Goal: Task Accomplishment & Management: Complete application form

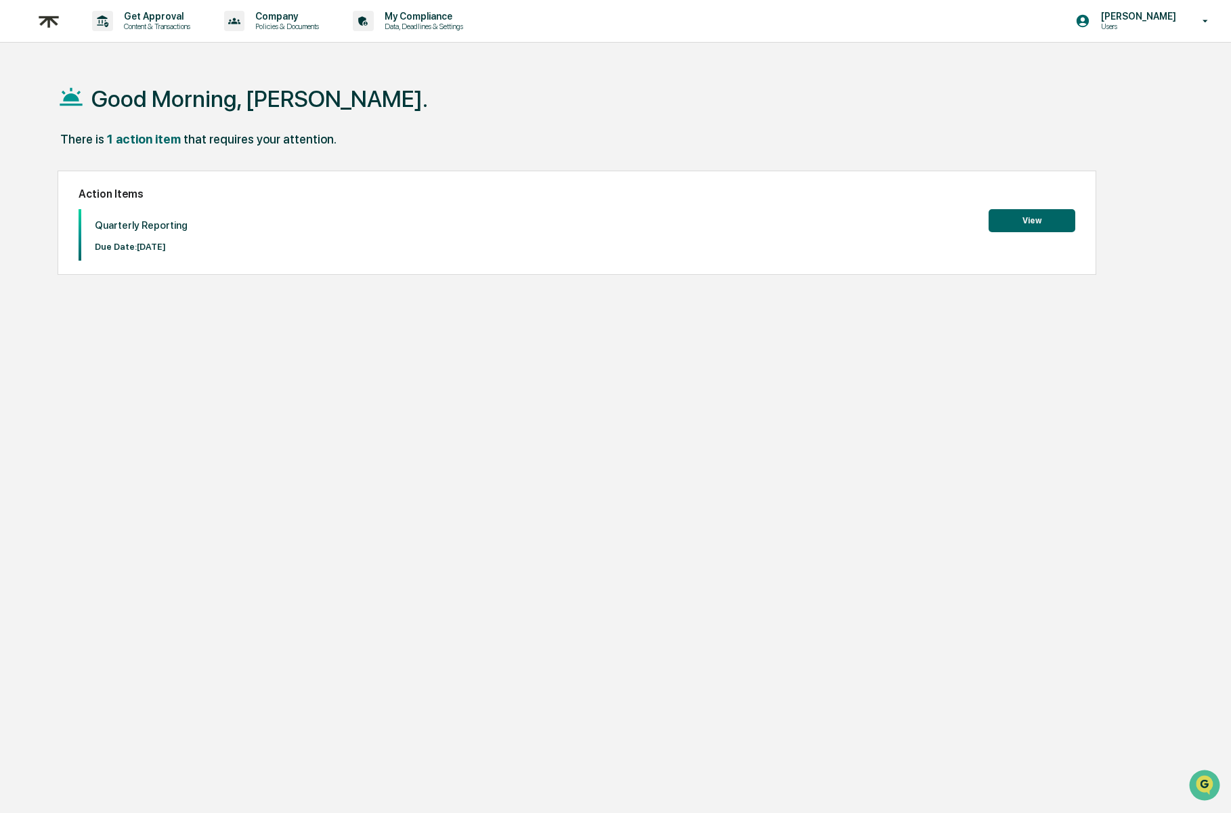
click at [1000, 227] on button "View" at bounding box center [1031, 220] width 87 height 23
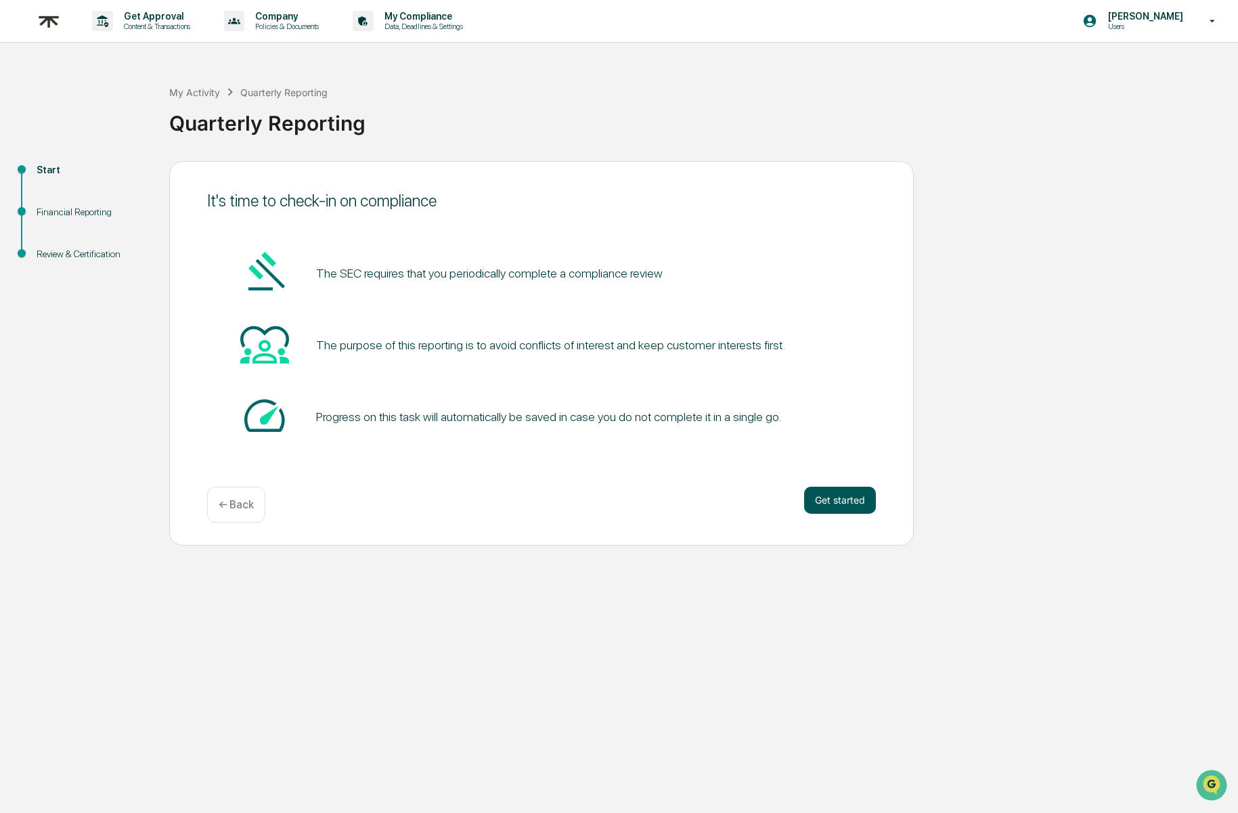
click at [847, 500] on button "Get started" at bounding box center [840, 500] width 72 height 27
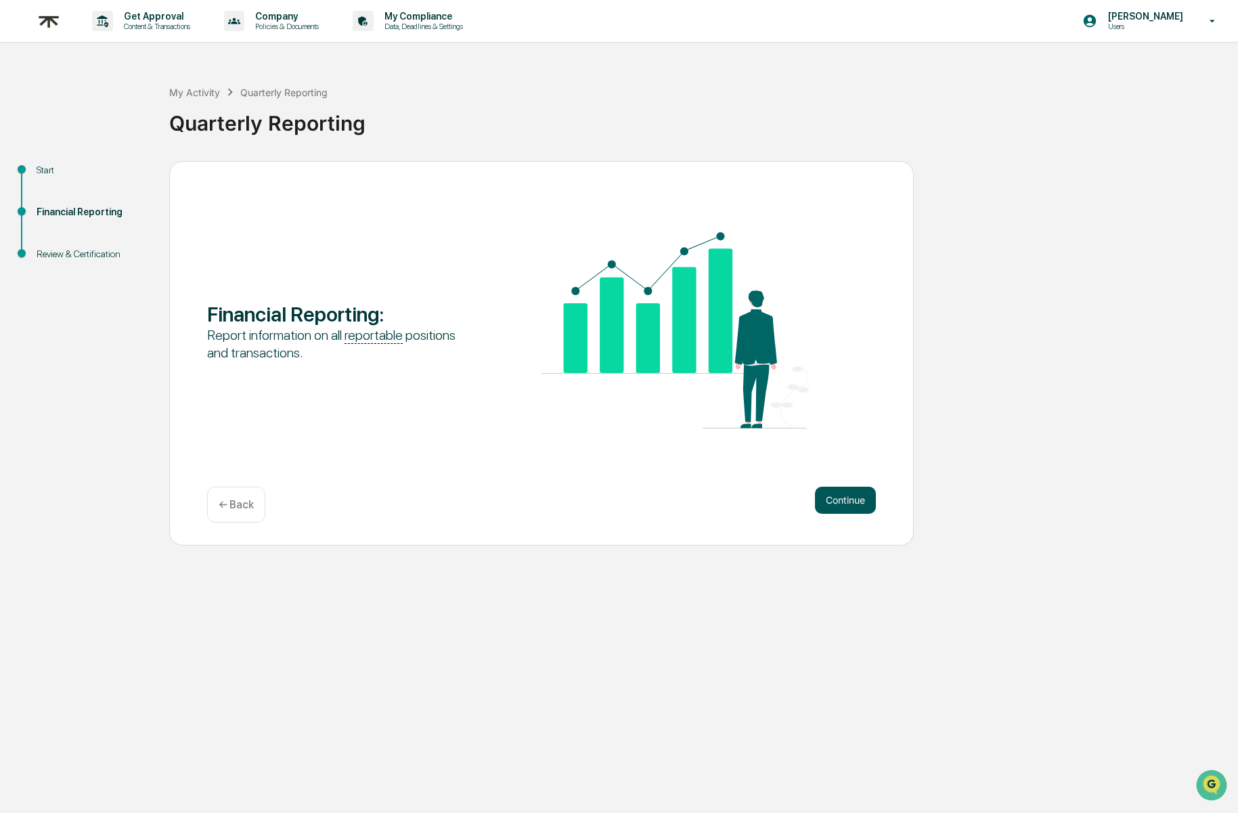
click at [842, 502] on button "Continue" at bounding box center [845, 500] width 61 height 27
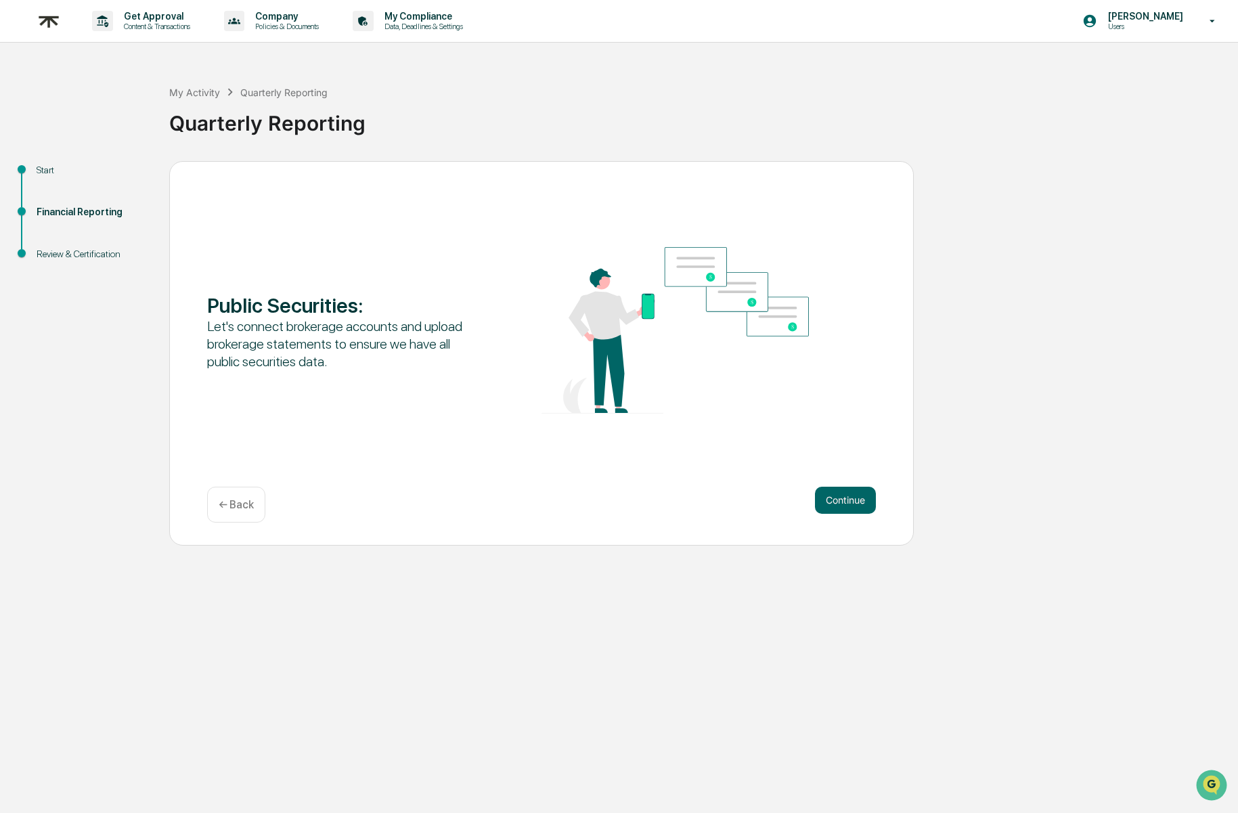
click at [842, 502] on button "Continue" at bounding box center [845, 500] width 61 height 27
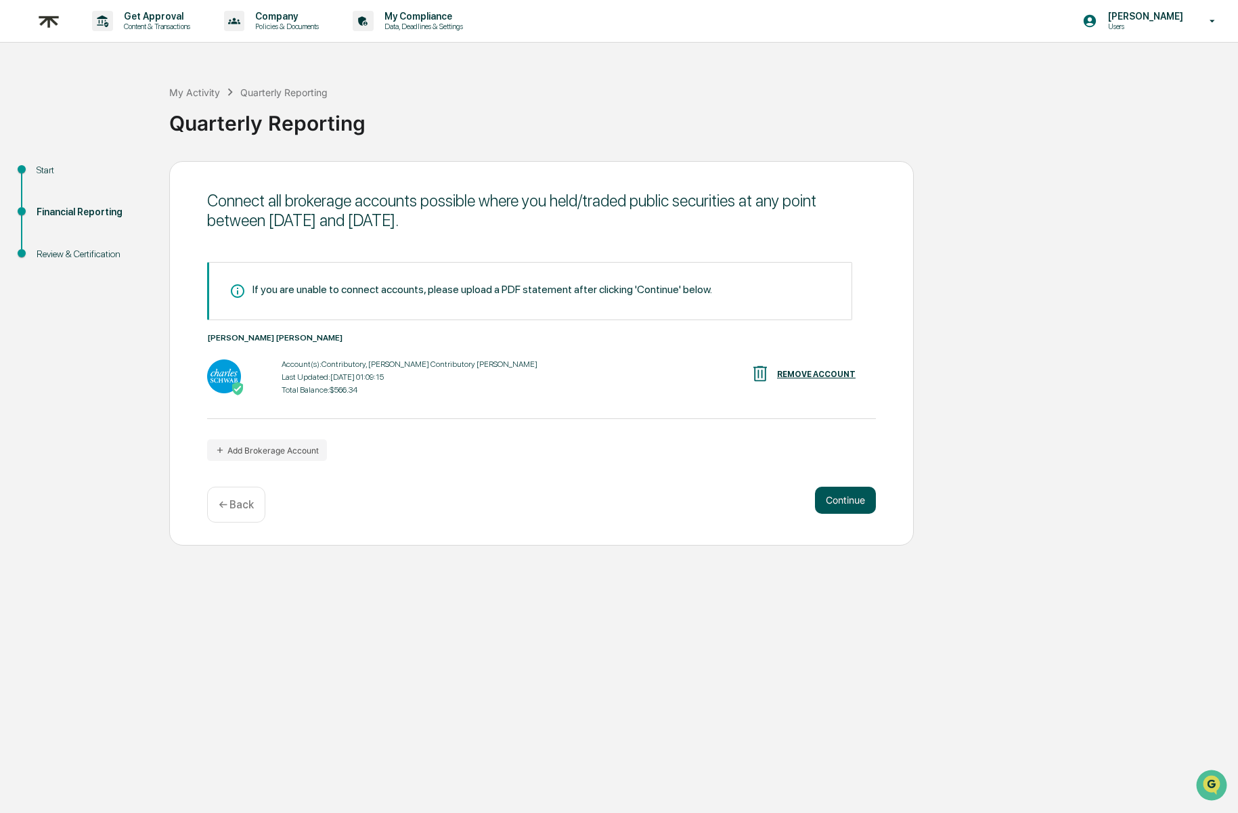
click at [841, 507] on button "Continue" at bounding box center [845, 500] width 61 height 27
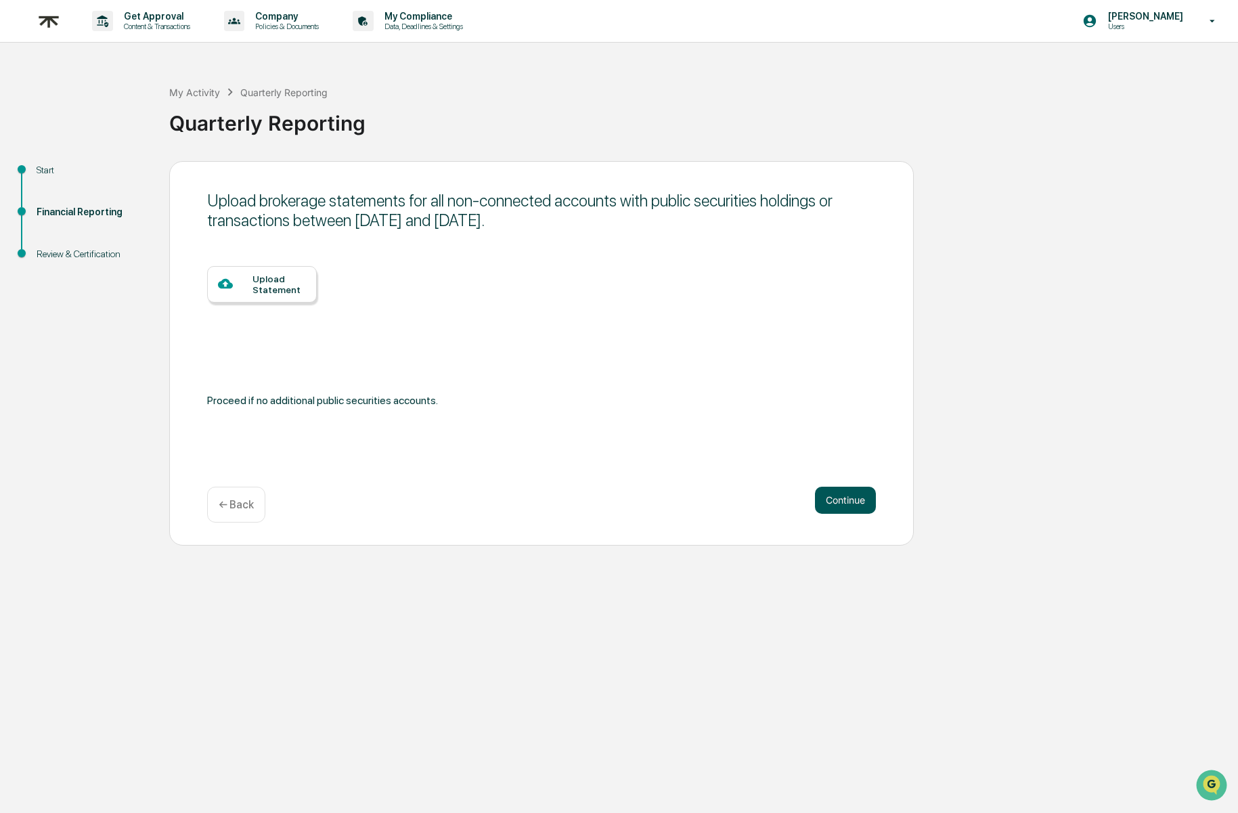
click at [847, 498] on button "Continue" at bounding box center [845, 500] width 61 height 27
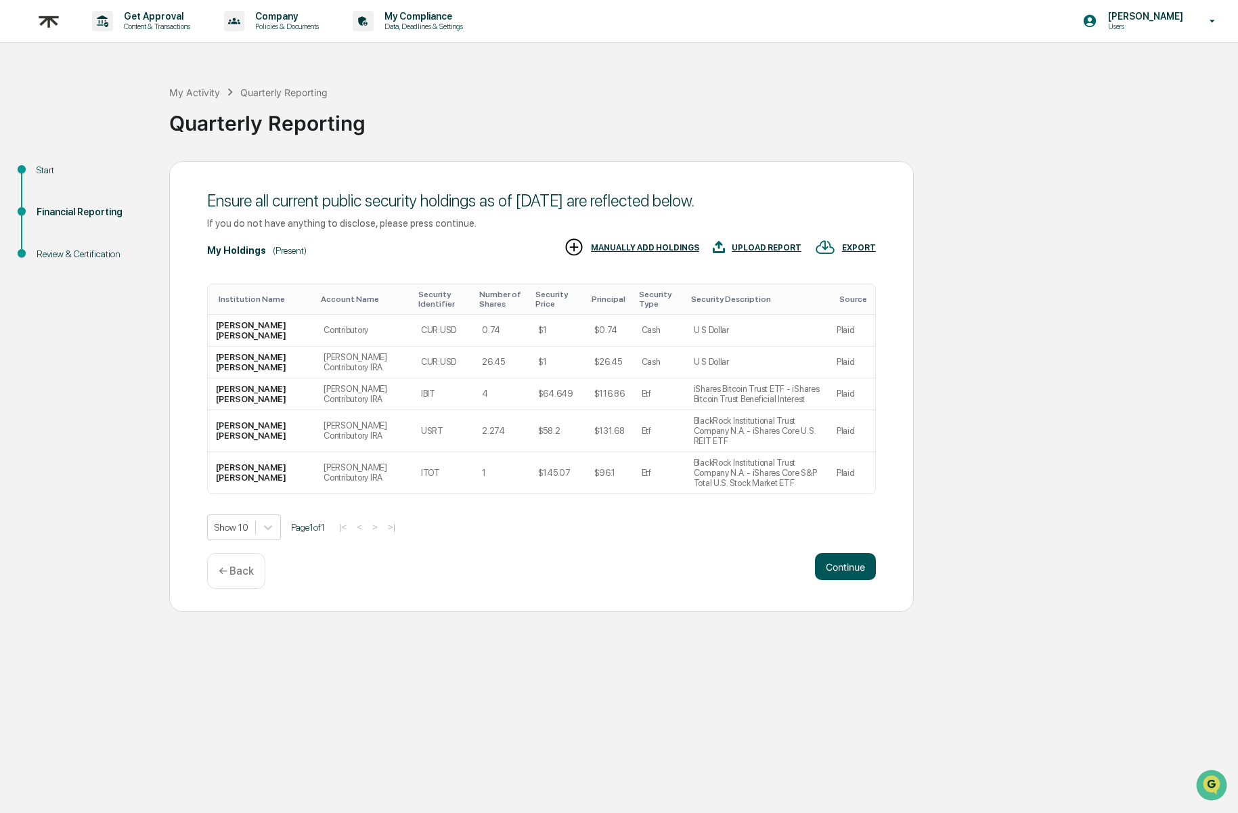
click at [868, 580] on button "Continue" at bounding box center [845, 566] width 61 height 27
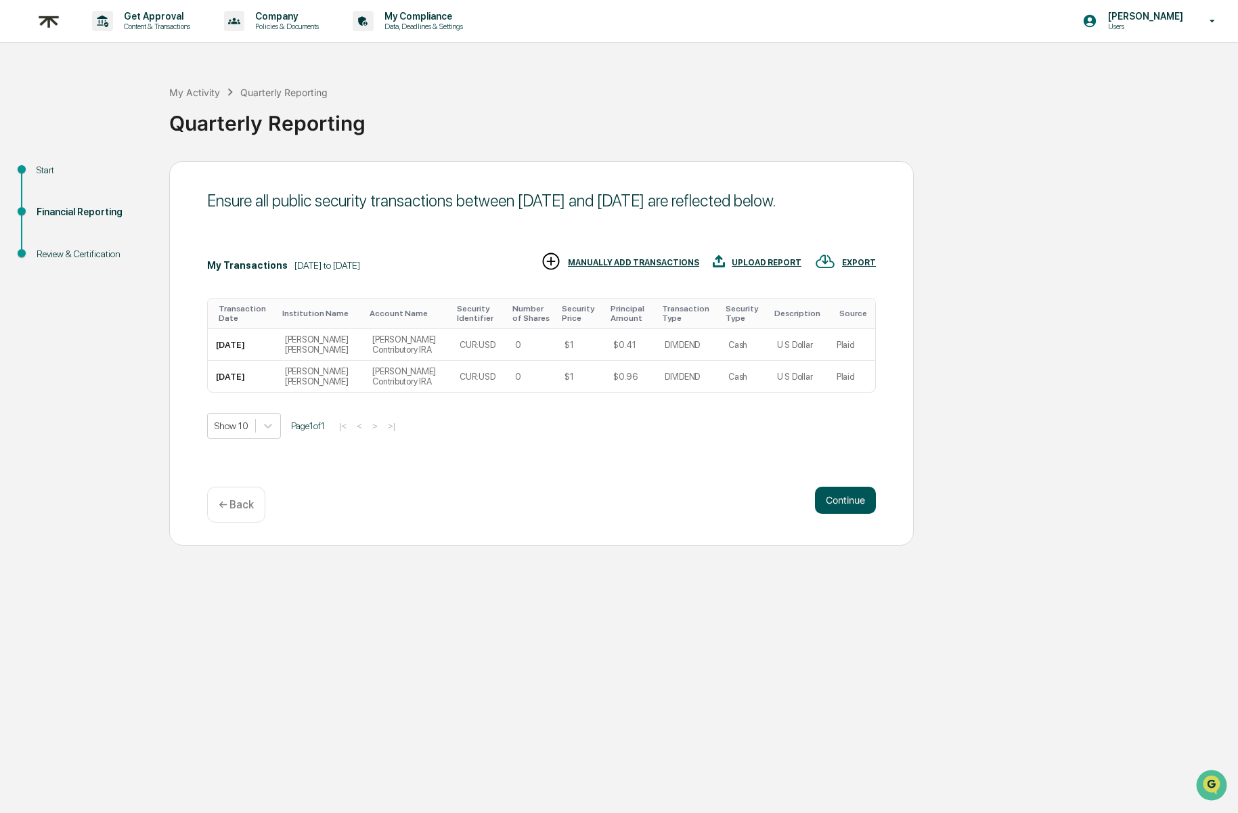
click at [833, 496] on button "Continue" at bounding box center [845, 500] width 61 height 27
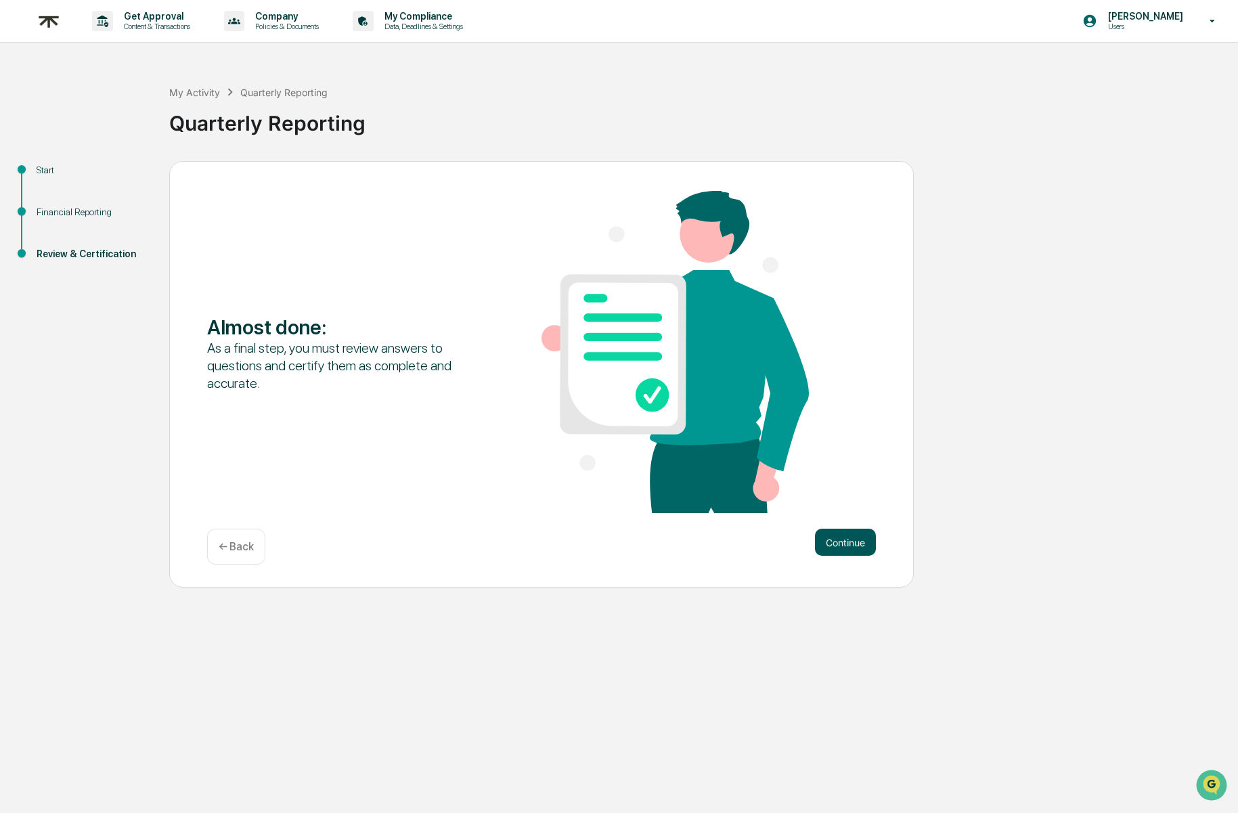
click at [852, 540] on button "Continue" at bounding box center [845, 542] width 61 height 27
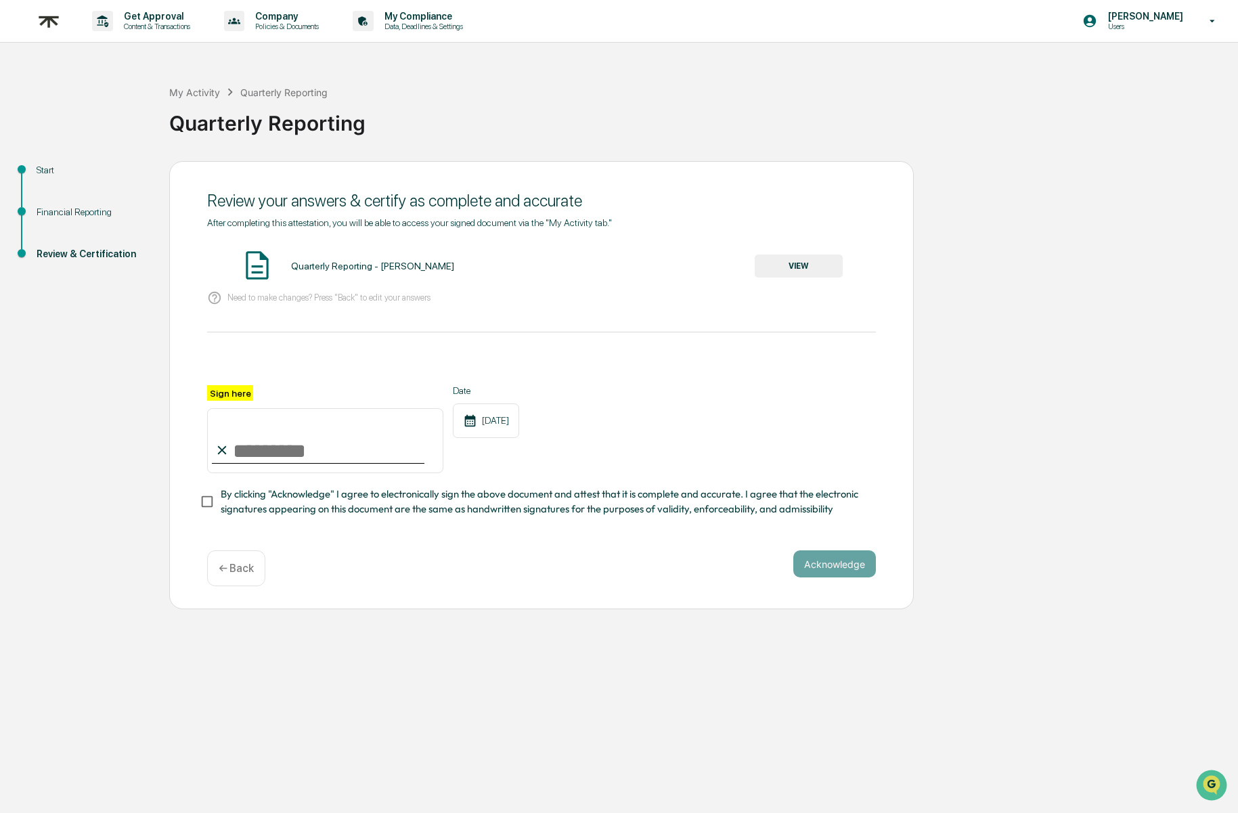
click at [797, 265] on button "VIEW" at bounding box center [799, 266] width 88 height 23
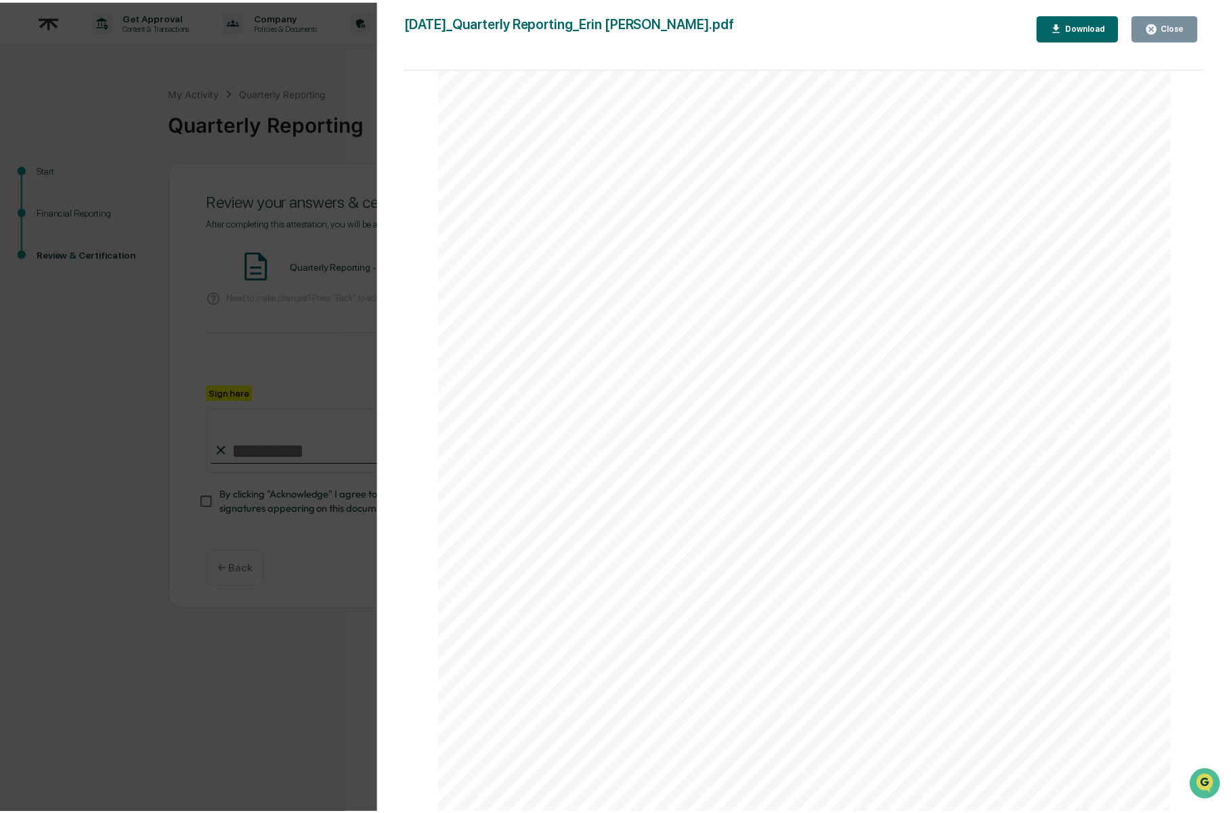
scroll to position [2503, 0]
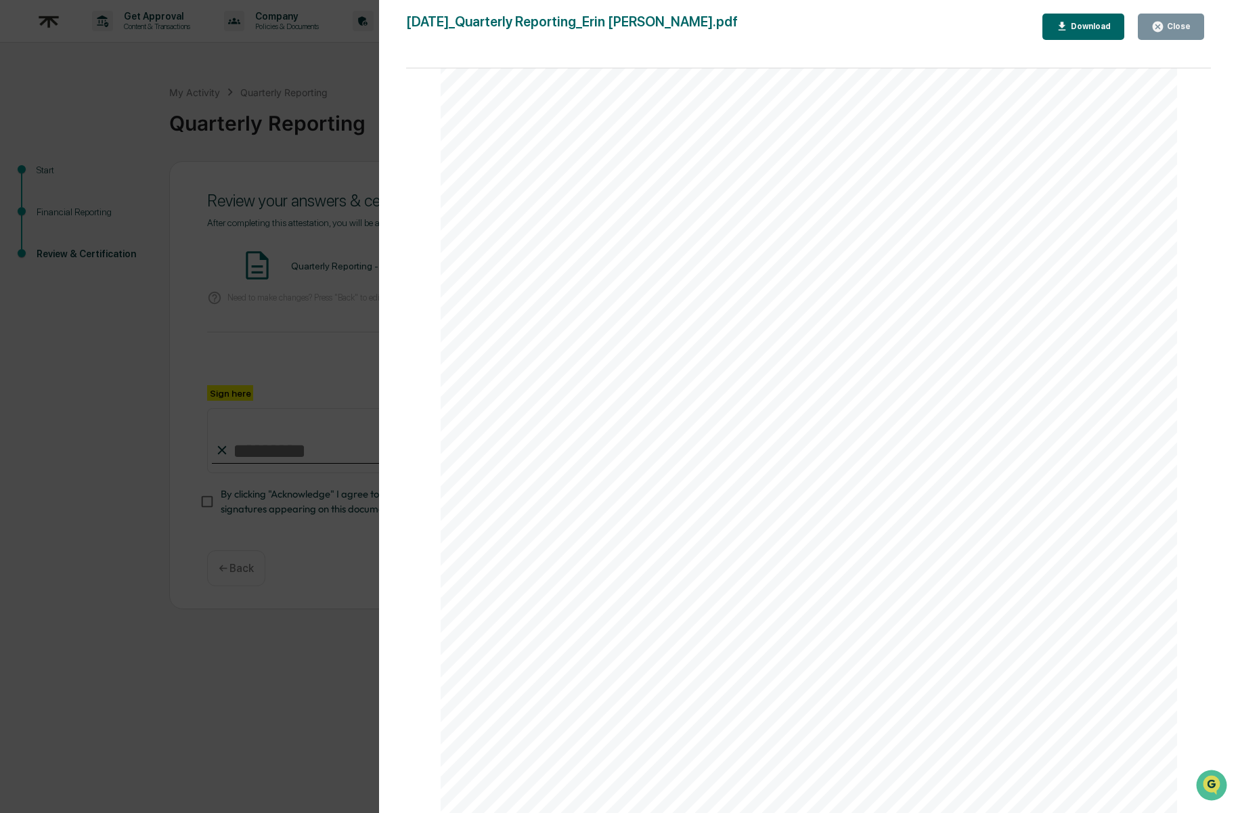
click at [1193, 27] on button "Close" at bounding box center [1171, 27] width 66 height 26
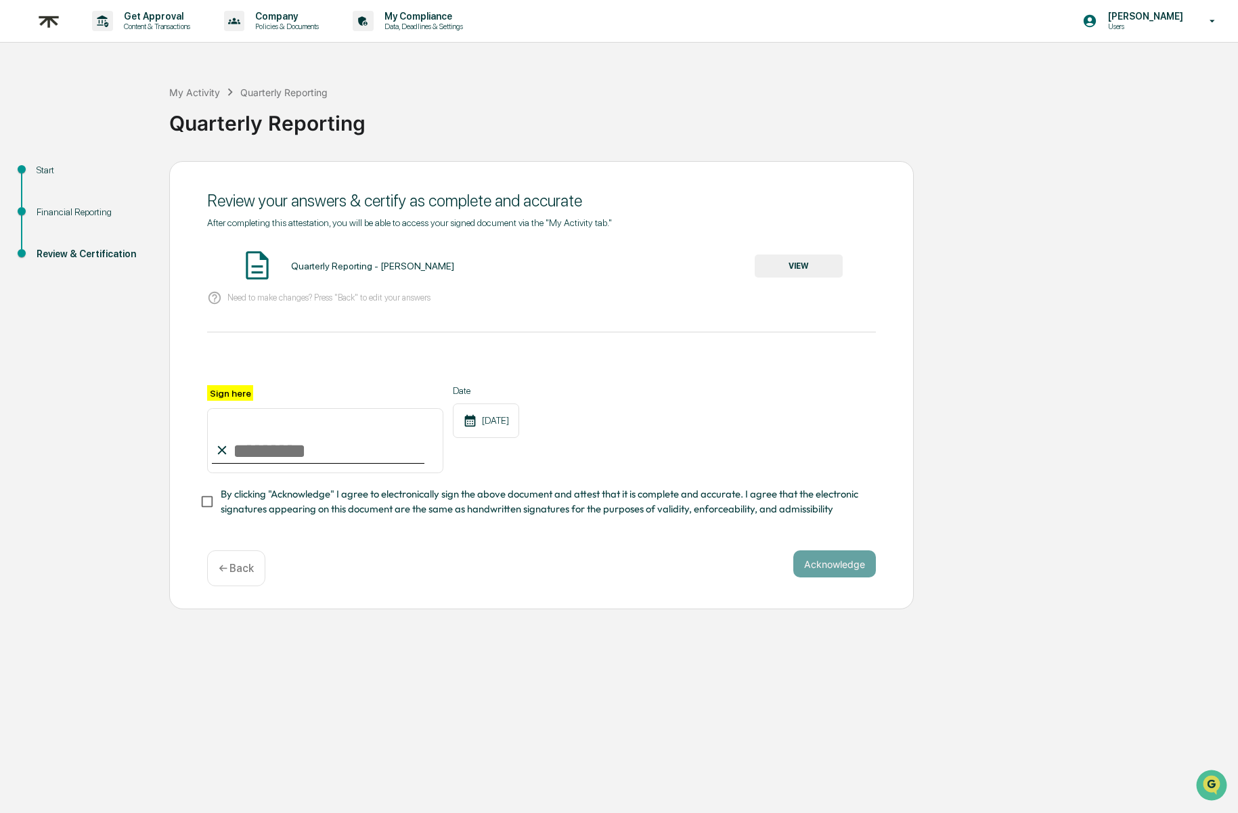
click at [236, 446] on input "Sign here" at bounding box center [325, 440] width 236 height 65
type input "**********"
click at [276, 504] on span "By clicking "Acknowledge" I agree to electronically sign the above document and…" at bounding box center [543, 502] width 644 height 30
click at [837, 557] on button "Acknowledge" at bounding box center [834, 563] width 83 height 27
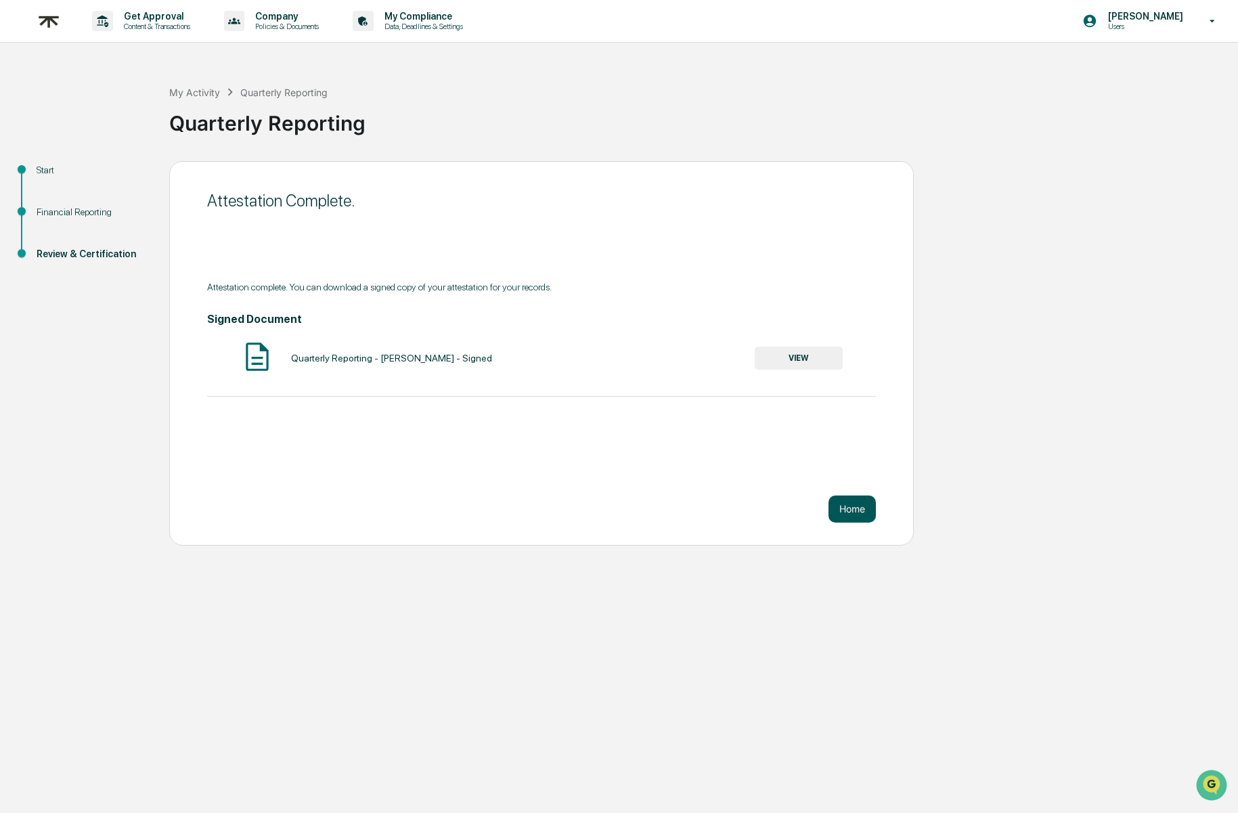
click at [871, 509] on button "Home" at bounding box center [852, 509] width 47 height 27
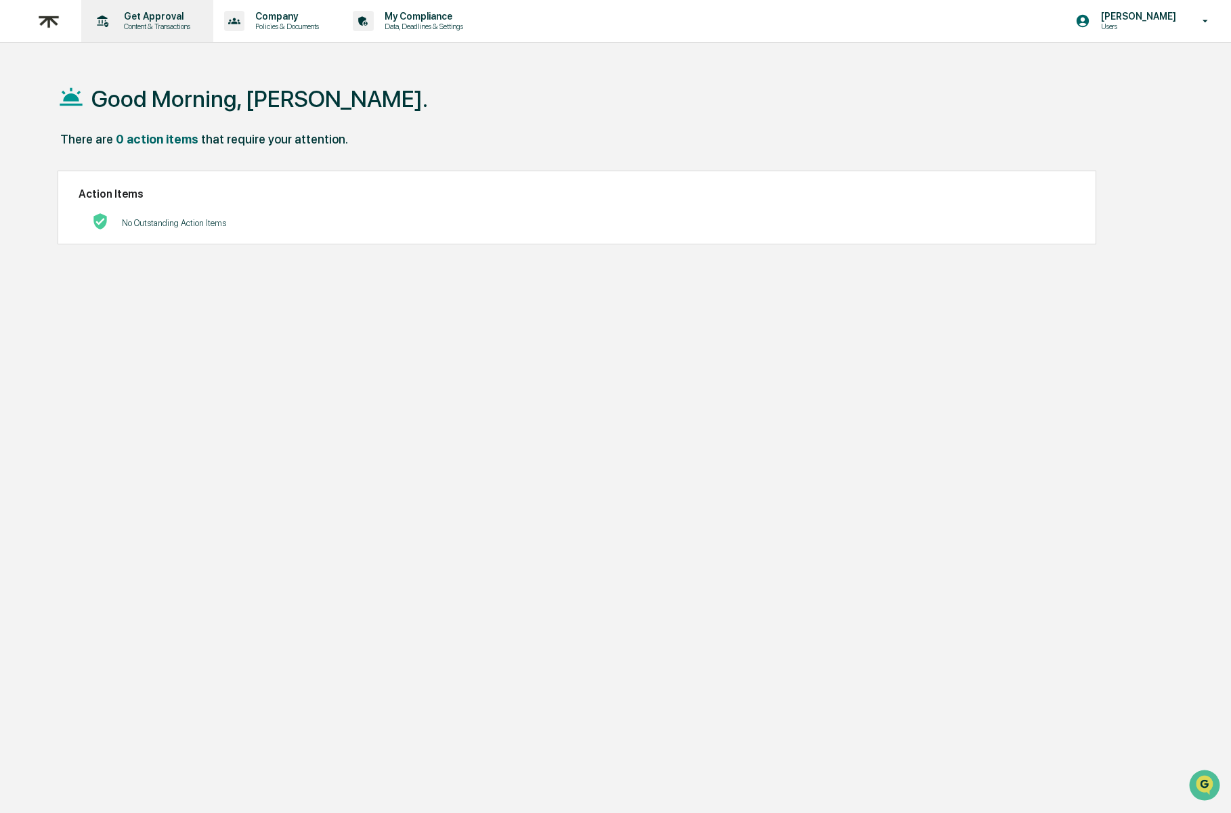
click at [169, 24] on p "Content & Transactions" at bounding box center [155, 26] width 84 height 9
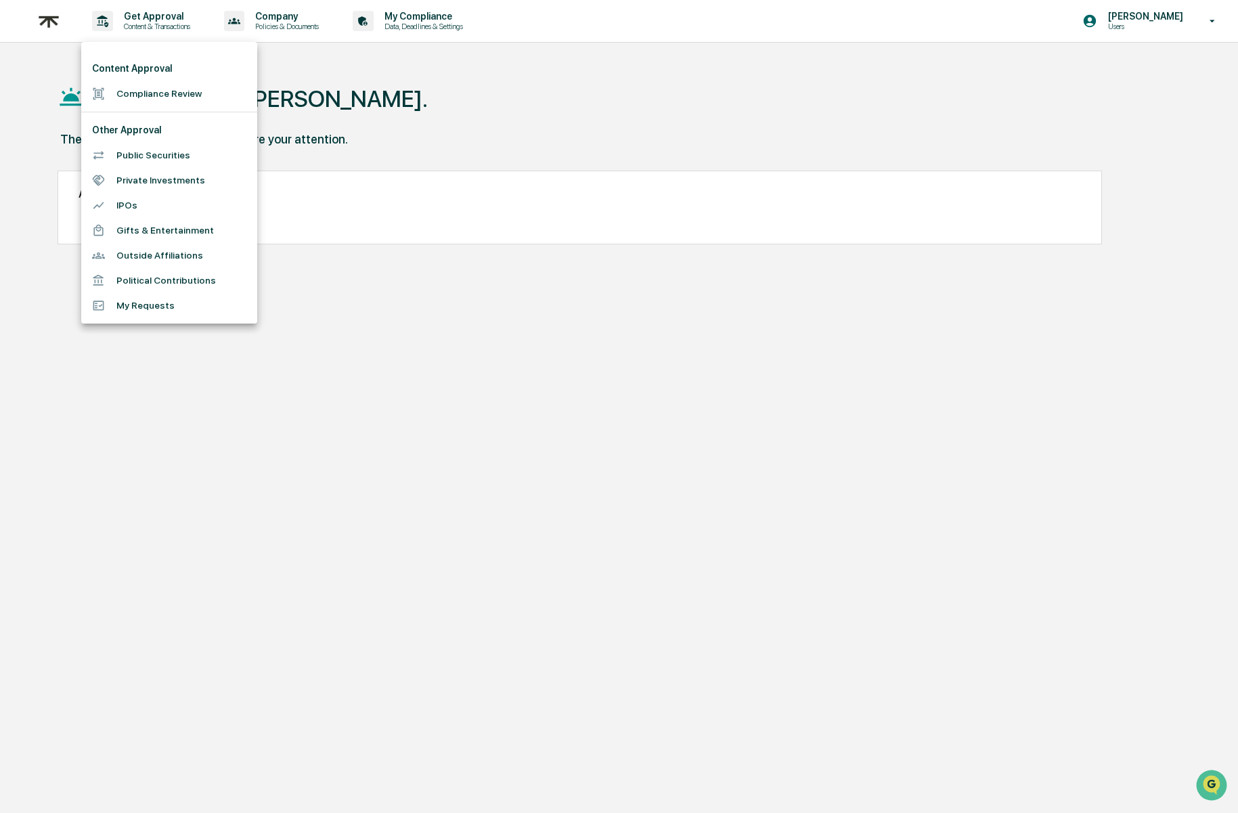
click at [306, 297] on div at bounding box center [619, 406] width 1238 height 813
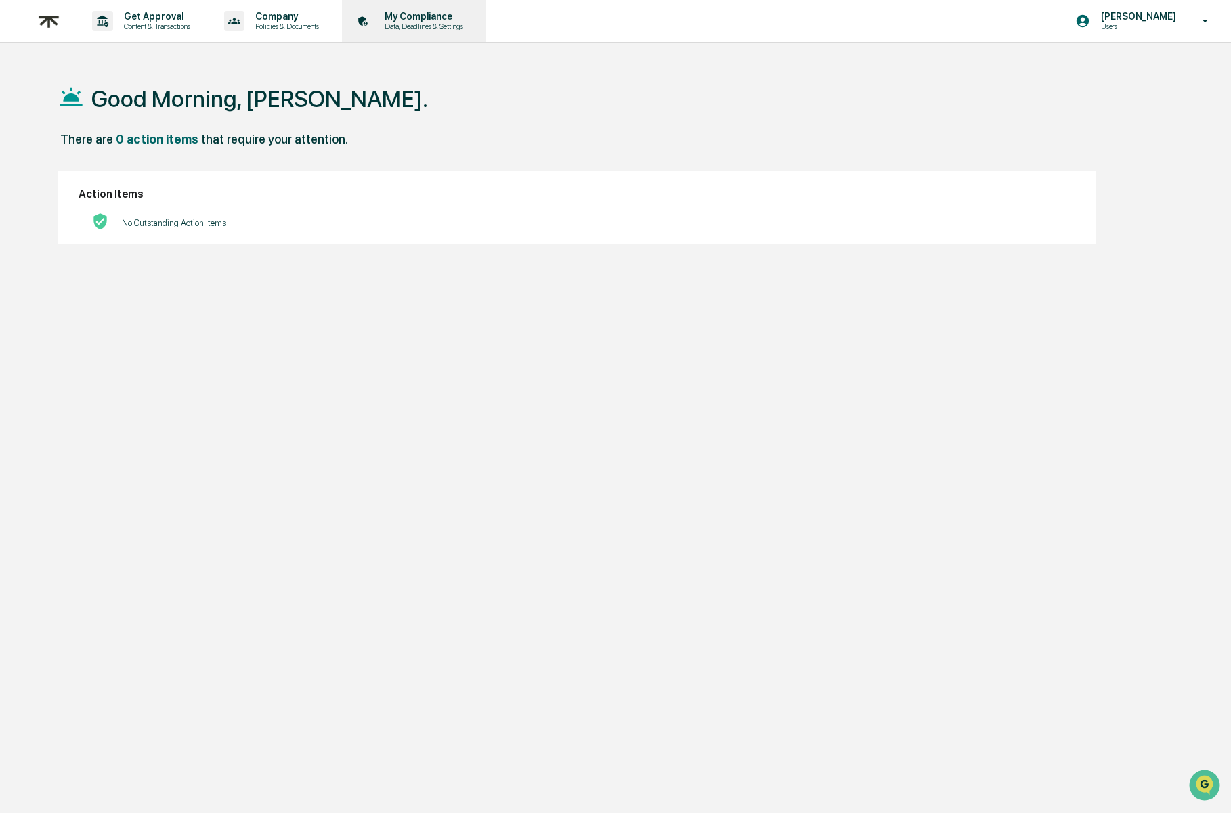
click at [437, 34] on div "My Compliance Data, Deadlines & Settings" at bounding box center [412, 21] width 131 height 42
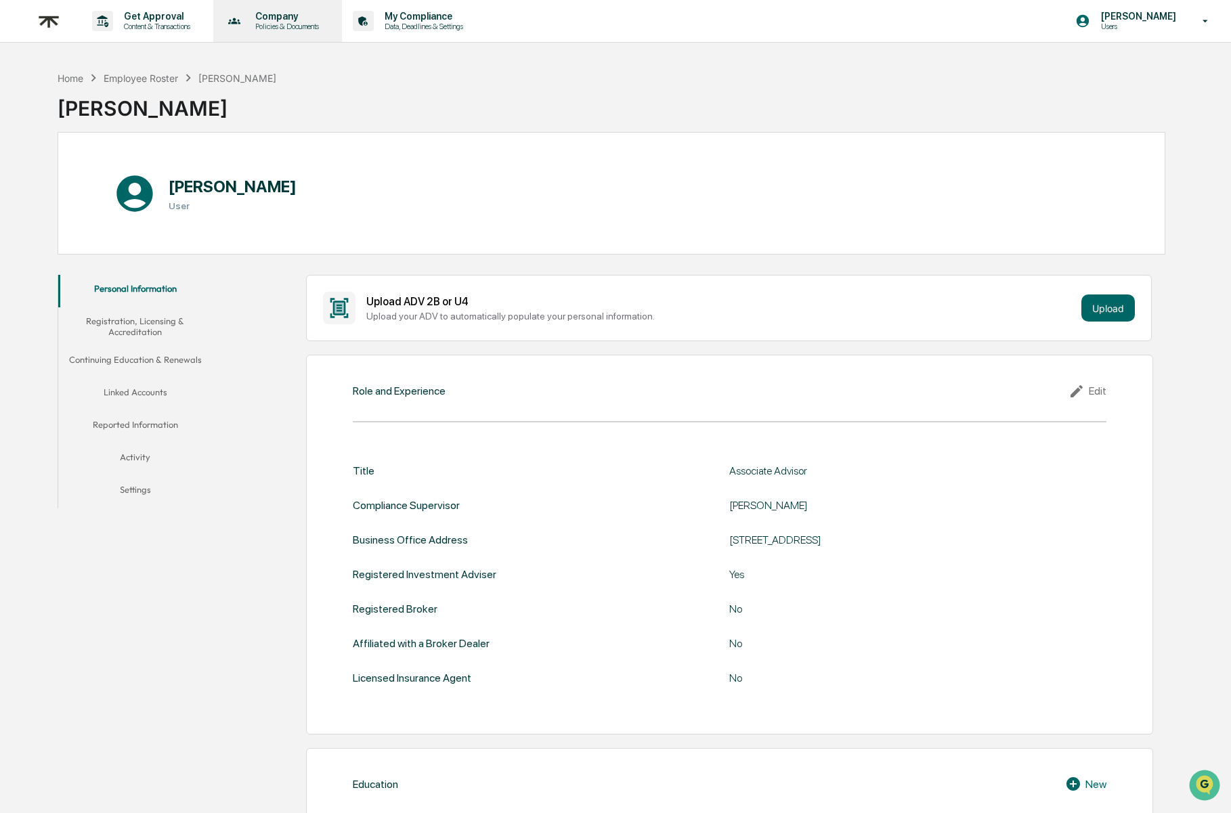
click at [326, 18] on p "Company" at bounding box center [284, 16] width 81 height 11
click at [338, 18] on div at bounding box center [619, 406] width 1238 height 813
